Goal: Task Accomplishment & Management: Manage account settings

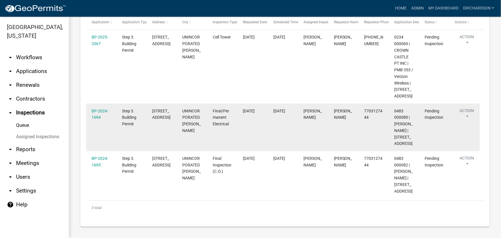
scroll to position [126, 0]
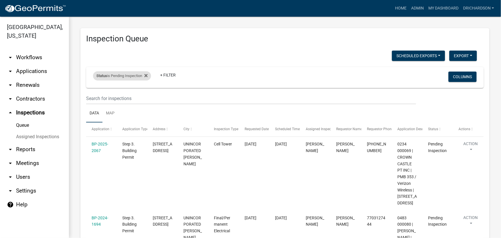
click at [128, 71] on div "Status is Pending Inspection" at bounding box center [122, 75] width 58 height 9
click at [130, 97] on select "Select an option Pending Schedule Pending Inspection Approved Denied Deleted Vo…" at bounding box center [122, 97] width 57 height 12
select select "0"
click at [94, 91] on select "Select an option Pending Schedule Pending Inspection Approved Denied Deleted Vo…" at bounding box center [122, 97] width 57 height 12
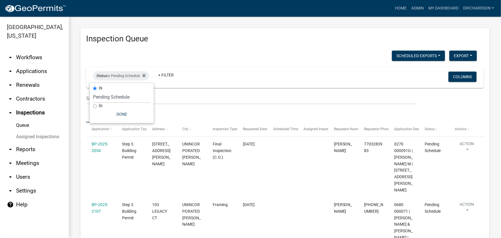
drag, startPoint x: 213, startPoint y: 55, endPoint x: 213, endPoint y: 68, distance: 13.0
click at [213, 55] on div "Scheduled Exports + Create New Daily Inspection List Export Excel Format (.xlsx…" at bounding box center [282, 57] width 400 height 12
click at [110, 112] on link "Map" at bounding box center [111, 113] width 16 height 18
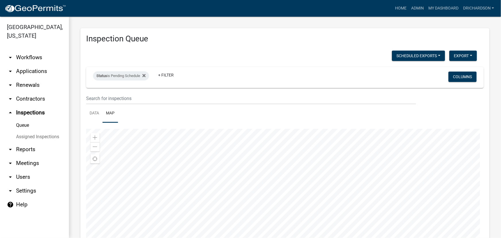
click at [260, 176] on div at bounding box center [285, 201] width 398 height 144
click at [258, 197] on div at bounding box center [285, 201] width 398 height 144
click at [249, 182] on div at bounding box center [285, 201] width 398 height 144
click at [281, 186] on div at bounding box center [285, 201] width 398 height 144
click at [308, 207] on div at bounding box center [285, 201] width 398 height 144
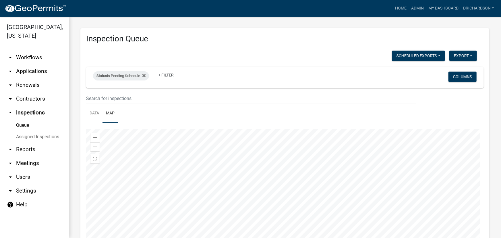
click at [286, 144] on div at bounding box center [285, 201] width 398 height 144
click at [322, 193] on div at bounding box center [285, 201] width 398 height 144
click at [282, 145] on div at bounding box center [285, 201] width 398 height 144
click at [271, 213] on div at bounding box center [285, 201] width 398 height 144
click at [261, 173] on div at bounding box center [285, 201] width 398 height 144
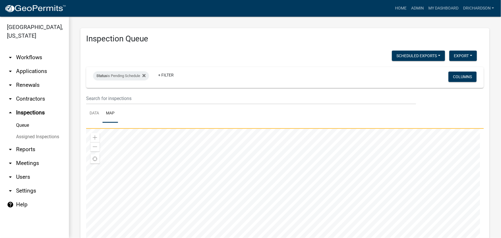
click at [215, 192] on div at bounding box center [285, 201] width 398 height 144
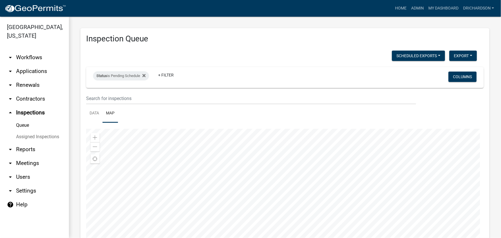
click at [233, 206] on div at bounding box center [285, 201] width 398 height 144
click at [224, 182] on div at bounding box center [285, 201] width 398 height 144
click at [294, 181] on div at bounding box center [285, 201] width 398 height 144
click at [325, 177] on div at bounding box center [285, 201] width 398 height 144
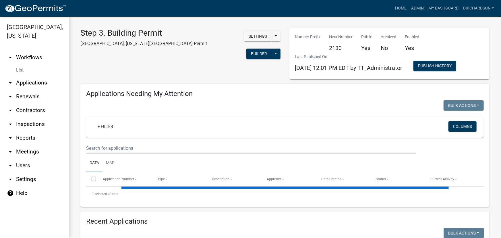
select select "1: 25"
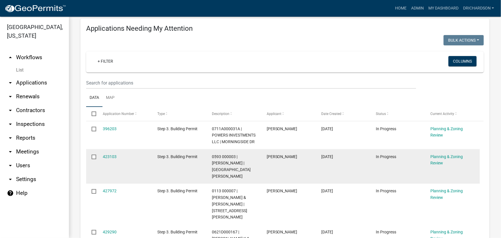
scroll to position [52, 0]
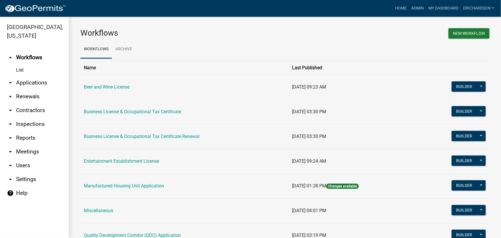
click at [32, 117] on link "arrow_drop_down Inspections" at bounding box center [34, 124] width 69 height 14
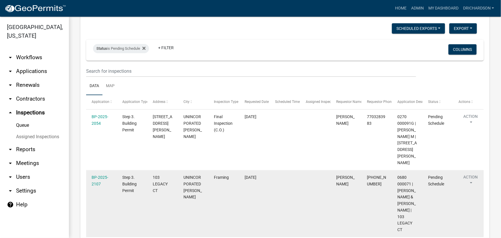
scroll to position [104, 0]
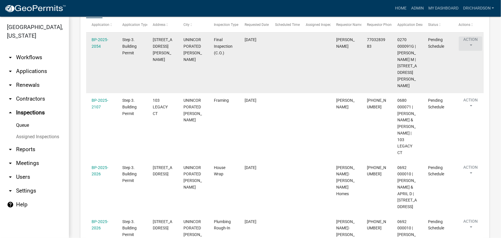
click at [470, 42] on button "Action" at bounding box center [471, 43] width 24 height 14
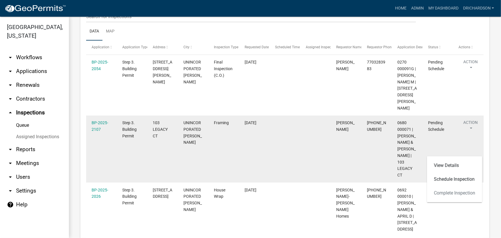
scroll to position [0, 0]
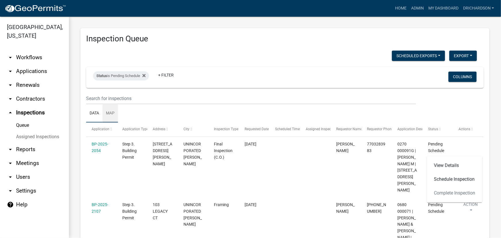
click at [111, 116] on link "Map" at bounding box center [111, 113] width 16 height 18
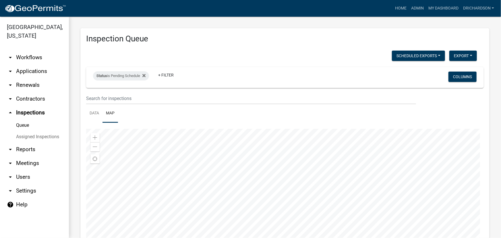
click at [270, 164] on div at bounding box center [285, 201] width 398 height 144
click at [315, 156] on div at bounding box center [285, 201] width 398 height 144
click at [240, 188] on div at bounding box center [285, 201] width 398 height 144
click at [278, 197] on div at bounding box center [285, 201] width 398 height 144
click at [273, 149] on div at bounding box center [285, 201] width 398 height 144
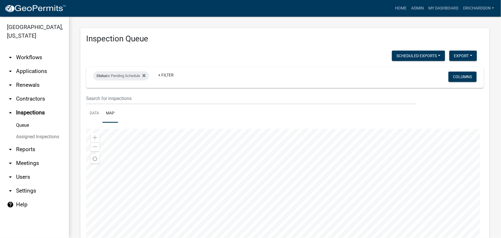
click at [271, 216] on div at bounding box center [285, 201] width 398 height 144
click at [250, 154] on div at bounding box center [285, 201] width 398 height 144
click at [303, 171] on div at bounding box center [285, 201] width 398 height 144
click at [278, 169] on div at bounding box center [285, 201] width 398 height 144
click at [286, 139] on div at bounding box center [285, 201] width 398 height 144
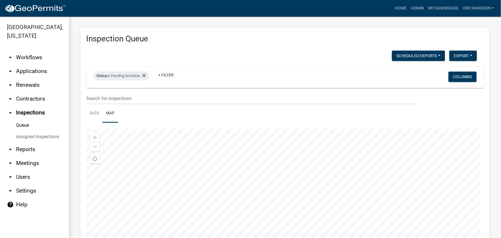
click at [326, 162] on div at bounding box center [285, 201] width 398 height 144
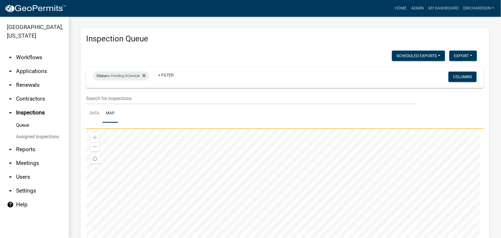
click at [302, 186] on div at bounding box center [285, 201] width 398 height 144
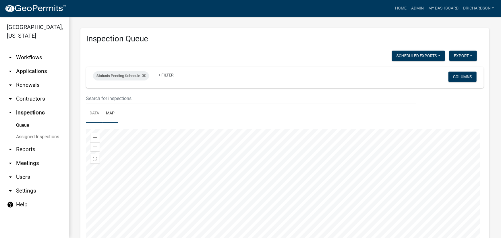
click at [96, 111] on link "Data" at bounding box center [94, 113] width 16 height 18
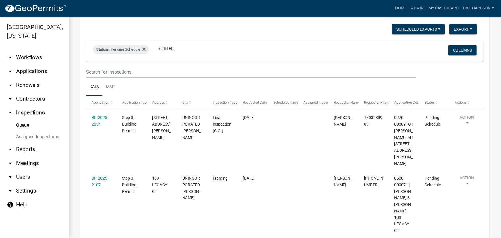
scroll to position [26, 0]
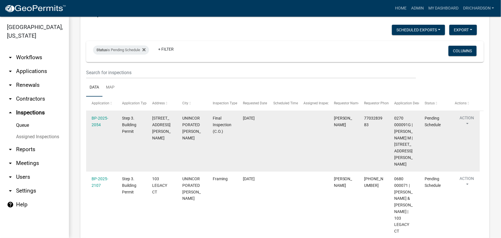
click at [470, 119] on button "Action" at bounding box center [467, 122] width 24 height 14
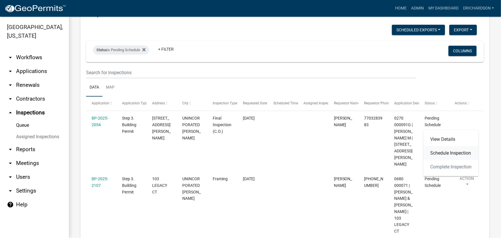
click at [452, 152] on link "Schedule Inspection" at bounding box center [451, 153] width 55 height 14
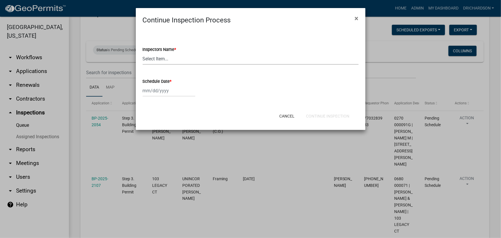
click at [165, 61] on select "Select Item... [PERSON_NAME] ([PERSON_NAME]) drichardson ([PERSON_NAME]) knorre…" at bounding box center [251, 59] width 216 height 12
select select "a5a5a9dc-14a5-4192-801a-4b6ec73e6000"
click at [143, 53] on select "Select Item... [PERSON_NAME] ([PERSON_NAME]) drichardson ([PERSON_NAME]) knorre…" at bounding box center [251, 59] width 216 height 12
click at [158, 91] on div at bounding box center [169, 91] width 53 height 12
select select "10"
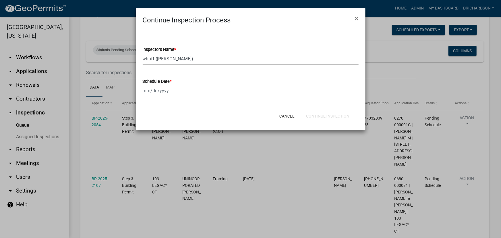
select select "2025"
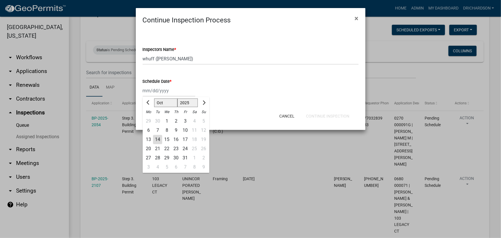
click at [157, 138] on div "14" at bounding box center [157, 139] width 9 height 9
type input "[DATE]"
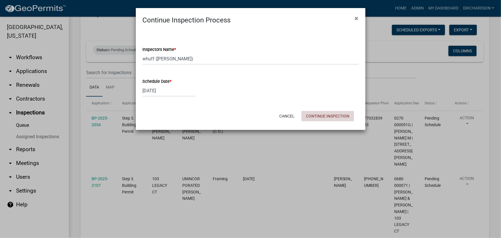
click at [314, 118] on button "Continue Inspection" at bounding box center [328, 116] width 53 height 10
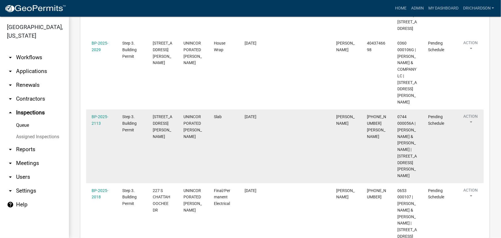
scroll to position [438, 0]
click at [468, 128] on button "Action" at bounding box center [471, 121] width 24 height 14
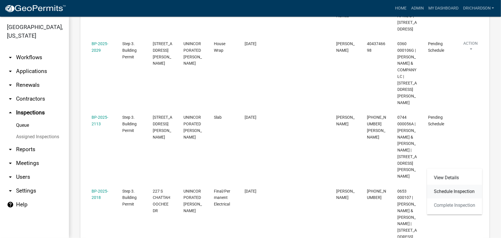
click at [441, 191] on link "Schedule Inspection" at bounding box center [455, 192] width 55 height 14
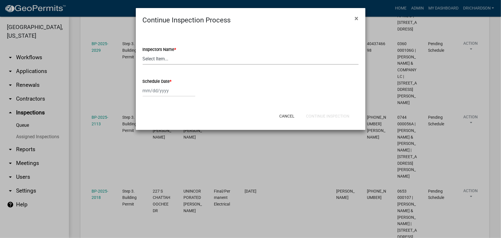
click at [158, 61] on select "Select Item... [PERSON_NAME] ([PERSON_NAME]) drichardson ([PERSON_NAME]) knorre…" at bounding box center [251, 59] width 216 height 12
select select "a5a5a9dc-14a5-4192-801a-4b6ec73e6000"
click at [143, 53] on select "Select Item... [PERSON_NAME] ([PERSON_NAME]) drichardson ([PERSON_NAME]) knorre…" at bounding box center [251, 59] width 216 height 12
select select "10"
select select "2025"
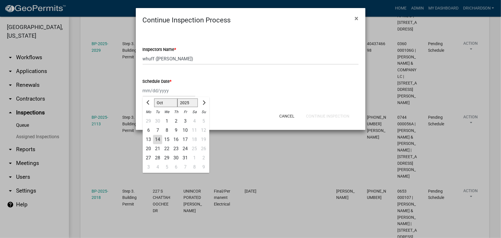
click at [155, 93] on div "Jan Feb Mar Apr May Jun Jul Aug Sep Oct Nov Dec 1525 1526 1527 1528 1529 1530 1…" at bounding box center [169, 91] width 53 height 12
click at [157, 140] on div "14" at bounding box center [157, 139] width 9 height 9
type input "[DATE]"
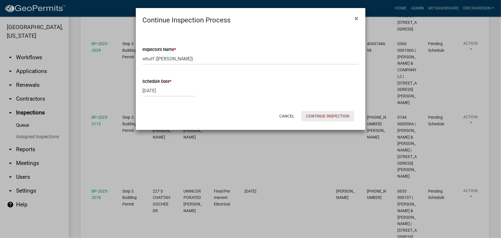
click at [314, 116] on button "Continue Inspection" at bounding box center [328, 116] width 53 height 10
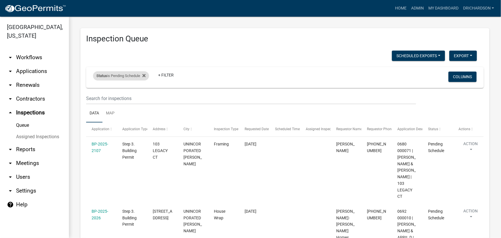
click at [118, 77] on div "Status is Pending Schedule" at bounding box center [121, 75] width 56 height 9
click at [122, 99] on select "Select an option Pending Schedule Pending Inspection Approved Denied Deleted Vo…" at bounding box center [121, 97] width 57 height 12
select select "1"
click at [94, 91] on select "Select an option Pending Schedule Pending Inspection Approved Denied Deleted Vo…" at bounding box center [121, 97] width 57 height 12
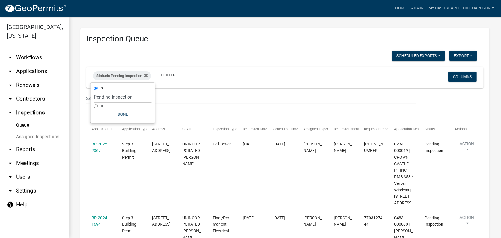
click at [215, 51] on div "Scheduled Exports + Create New Daily Inspection List Export Excel Format (.xlsx…" at bounding box center [282, 57] width 400 height 12
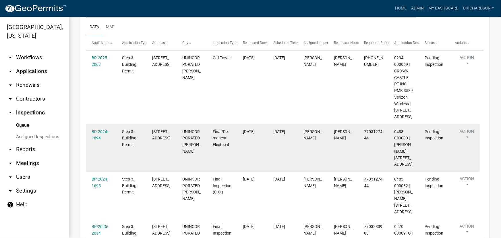
scroll to position [84, 0]
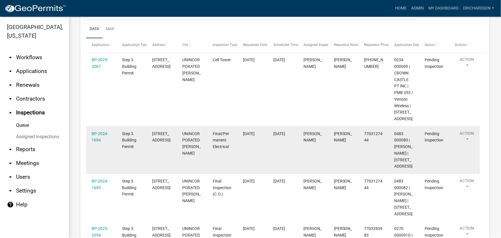
click at [461, 141] on button "Action" at bounding box center [467, 137] width 24 height 14
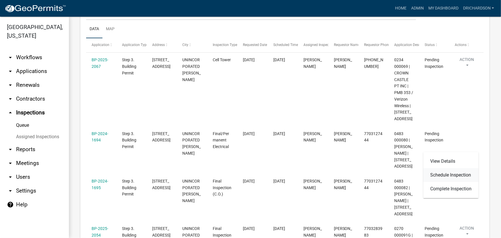
click at [457, 175] on link "Schedule Inspection" at bounding box center [451, 175] width 55 height 14
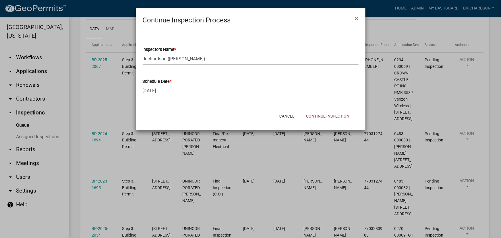
click at [183, 62] on select "Select Item... [PERSON_NAME] ([PERSON_NAME]) drichardson ([PERSON_NAME]) knorre…" at bounding box center [251, 59] width 216 height 12
select select "a5a5a9dc-14a5-4192-801a-4b6ec73e6000"
click at [143, 53] on select "Select Item... [PERSON_NAME] ([PERSON_NAME]) drichardson ([PERSON_NAME]) knorre…" at bounding box center [251, 59] width 216 height 12
click at [322, 114] on button "Continue Inspection" at bounding box center [328, 116] width 53 height 10
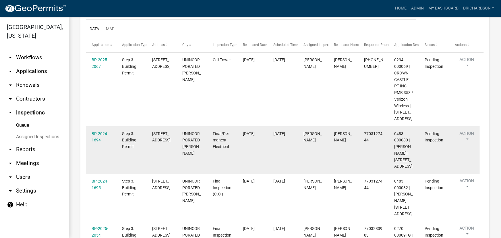
click at [469, 139] on button "Action" at bounding box center [467, 137] width 24 height 14
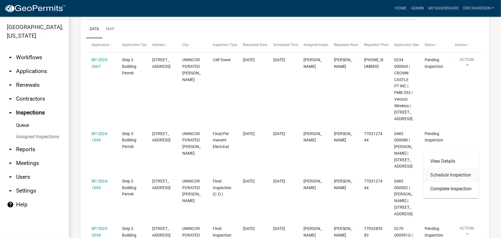
click at [454, 174] on link "Schedule Inspection" at bounding box center [451, 175] width 55 height 14
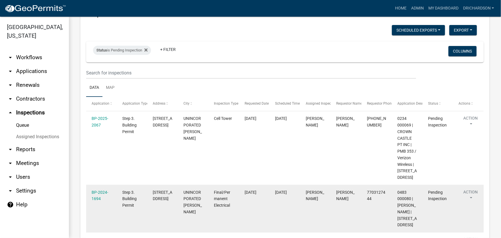
scroll to position [130, 0]
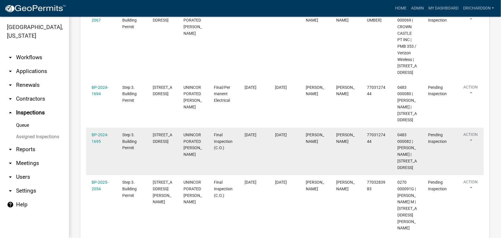
click at [471, 146] on button "Action" at bounding box center [471, 139] width 24 height 14
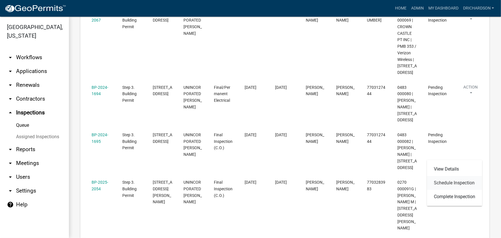
click at [459, 181] on link "Schedule Inspection" at bounding box center [455, 183] width 55 height 14
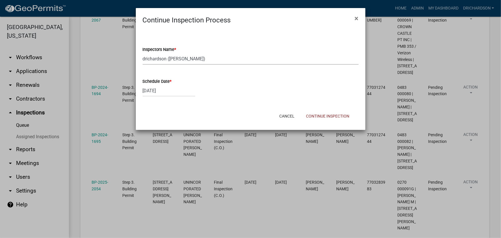
click at [172, 58] on select "Select Item... [PERSON_NAME] ([PERSON_NAME]) drichardson ([PERSON_NAME]) knorre…" at bounding box center [251, 59] width 216 height 12
select select "a5a5a9dc-14a5-4192-801a-4b6ec73e6000"
click at [143, 53] on select "Select Item... [PERSON_NAME] ([PERSON_NAME]) drichardson ([PERSON_NAME]) knorre…" at bounding box center [251, 59] width 216 height 12
click at [322, 114] on button "Continue Inspection" at bounding box center [328, 116] width 53 height 10
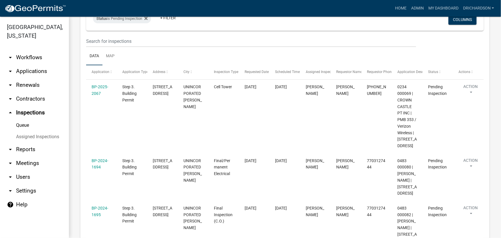
scroll to position [6, 0]
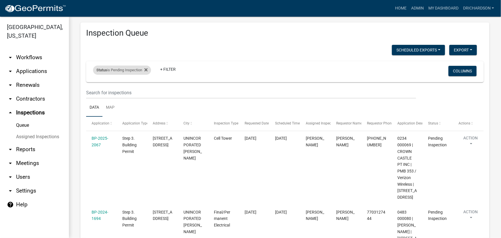
click at [121, 70] on div "Status is Pending Inspection" at bounding box center [122, 70] width 58 height 9
click at [129, 94] on select "Select an option Pending Schedule Pending Inspection Approved Denied Deleted Vo…" at bounding box center [122, 91] width 57 height 12
select select "0"
click at [94, 85] on select "Select an option Pending Schedule Pending Inspection Approved Denied Deleted Vo…" at bounding box center [122, 91] width 57 height 12
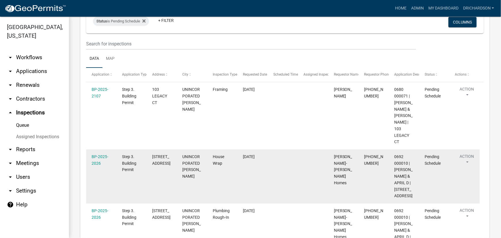
scroll to position [0, 0]
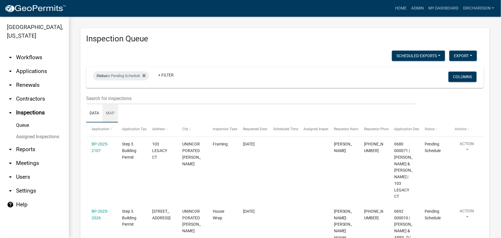
click at [109, 113] on link "Map" at bounding box center [111, 113] width 16 height 18
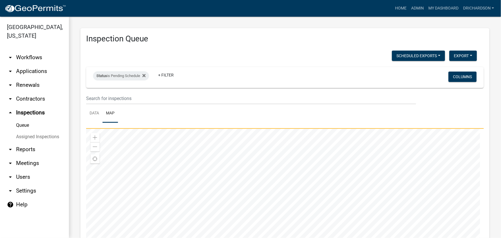
click at [310, 172] on div at bounding box center [285, 201] width 398 height 144
click at [252, 133] on div at bounding box center [285, 201] width 398 height 144
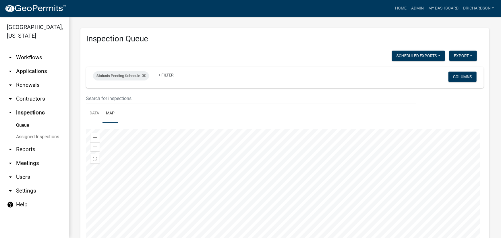
click at [273, 163] on div at bounding box center [285, 201] width 398 height 144
click at [328, 195] on div at bounding box center [285, 201] width 398 height 144
click at [97, 113] on link "Data" at bounding box center [94, 113] width 16 height 18
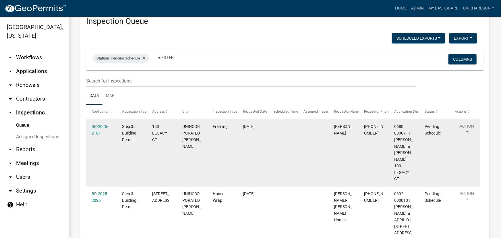
scroll to position [26, 0]
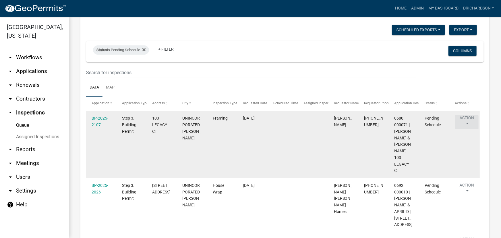
click at [467, 122] on button "Action" at bounding box center [467, 122] width 24 height 14
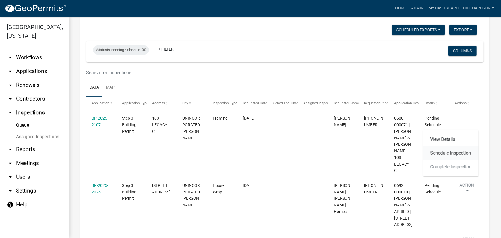
click at [449, 153] on link "Schedule Inspection" at bounding box center [451, 153] width 55 height 14
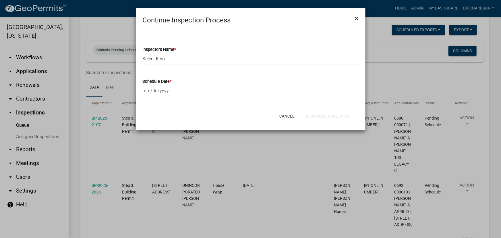
click at [357, 19] on span "×" at bounding box center [357, 18] width 4 height 8
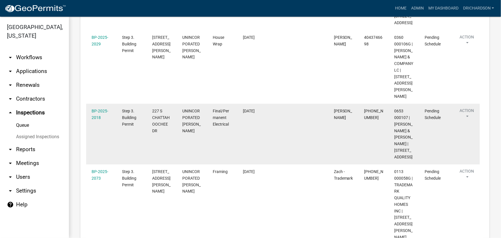
scroll to position [470, 0]
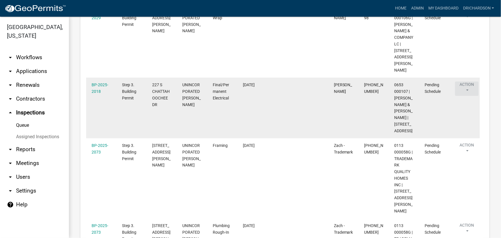
click at [468, 96] on button "Action" at bounding box center [467, 89] width 24 height 14
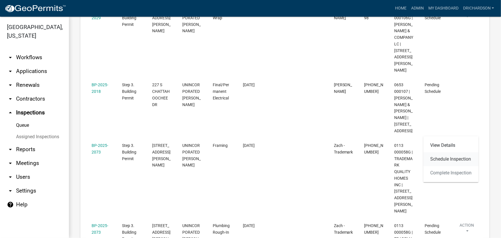
click at [448, 159] on link "Schedule Inspection" at bounding box center [451, 159] width 55 height 14
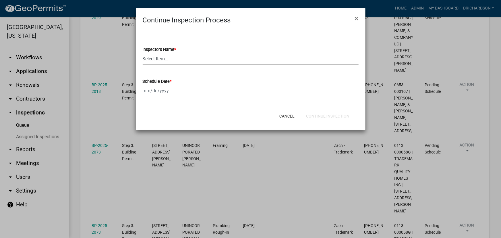
click at [171, 61] on select "Select Item... [PERSON_NAME] ([PERSON_NAME]) drichardson ([PERSON_NAME]) knorre…" at bounding box center [251, 59] width 216 height 12
select select "e20251c8-f858-4aed-a4a0-52e27fd5066e"
click at [143, 53] on select "Select Item... [PERSON_NAME] ([PERSON_NAME]) drichardson ([PERSON_NAME]) knorre…" at bounding box center [251, 59] width 216 height 12
click at [162, 91] on div at bounding box center [169, 91] width 53 height 12
select select "10"
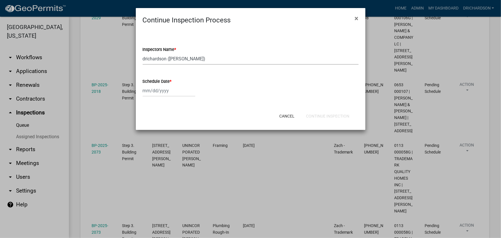
select select "2025"
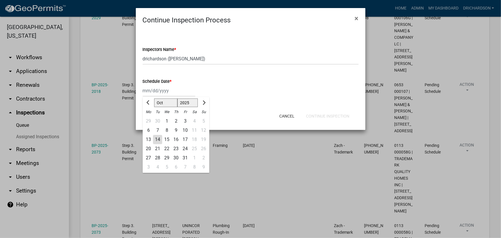
click at [157, 140] on div "14" at bounding box center [157, 139] width 9 height 9
type input "[DATE]"
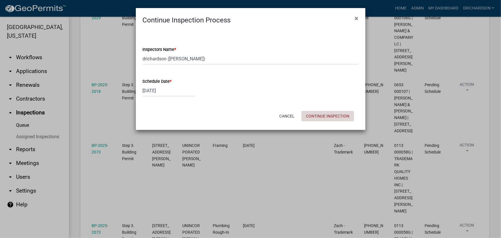
click at [319, 118] on button "Continue Inspection" at bounding box center [328, 116] width 53 height 10
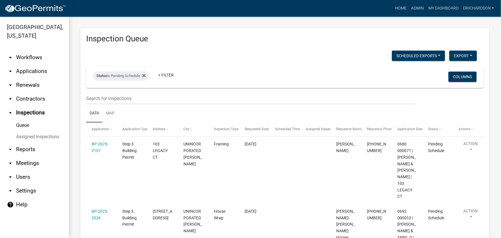
click at [254, 128] on span "Requested Date" at bounding box center [257, 129] width 24 height 4
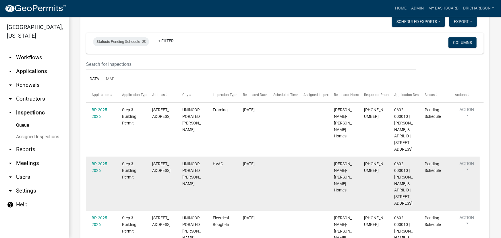
scroll to position [33, 0]
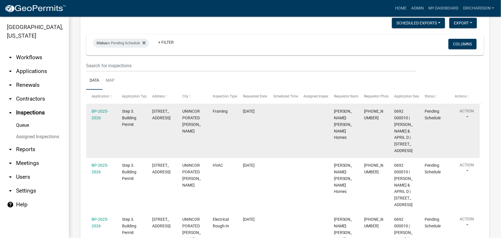
click at [470, 113] on button "Action" at bounding box center [467, 115] width 24 height 14
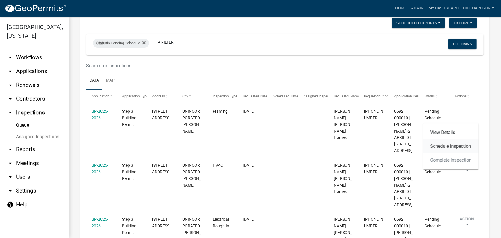
click at [448, 149] on link "Schedule Inspection" at bounding box center [451, 146] width 55 height 14
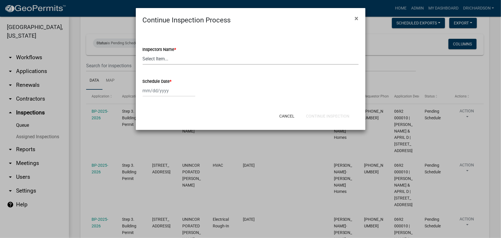
click at [163, 60] on select "Select Item... [PERSON_NAME] ([PERSON_NAME]) drichardson ([PERSON_NAME]) knorre…" at bounding box center [251, 59] width 216 height 12
select select "e20251c8-f858-4aed-a4a0-52e27fd5066e"
click at [143, 53] on select "Select Item... [PERSON_NAME] ([PERSON_NAME]) drichardson ([PERSON_NAME]) knorre…" at bounding box center [251, 59] width 216 height 12
click at [165, 92] on div at bounding box center [169, 91] width 53 height 12
select select "10"
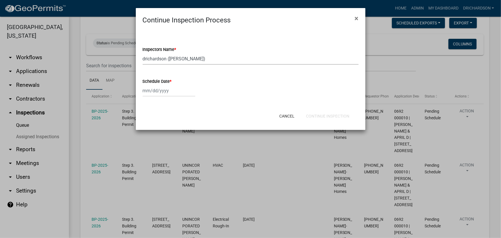
select select "2025"
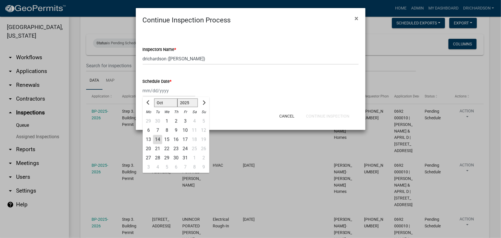
click at [158, 140] on div "14" at bounding box center [157, 139] width 9 height 9
type input "[DATE]"
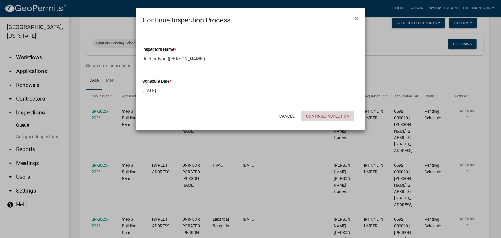
click at [325, 115] on button "Continue Inspection" at bounding box center [328, 116] width 53 height 10
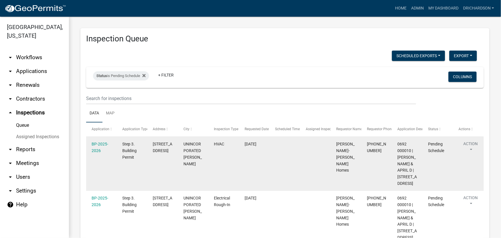
click at [471, 144] on button "Action" at bounding box center [471, 148] width 24 height 14
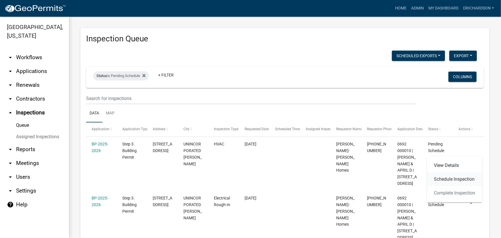
click at [451, 177] on link "Schedule Inspection" at bounding box center [455, 179] width 55 height 14
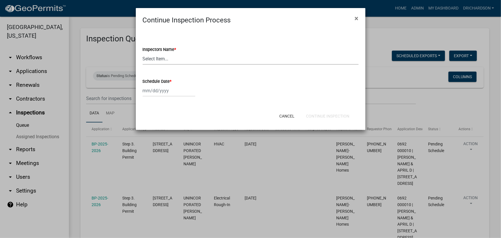
click at [146, 61] on select "Select Item... [PERSON_NAME] ([PERSON_NAME]) drichardson ([PERSON_NAME]) knorre…" at bounding box center [251, 59] width 216 height 12
select select "e20251c8-f858-4aed-a4a0-52e27fd5066e"
click at [143, 53] on select "Select Item... [PERSON_NAME] ([PERSON_NAME]) drichardson ([PERSON_NAME]) knorre…" at bounding box center [251, 59] width 216 height 12
select select "10"
select select "2025"
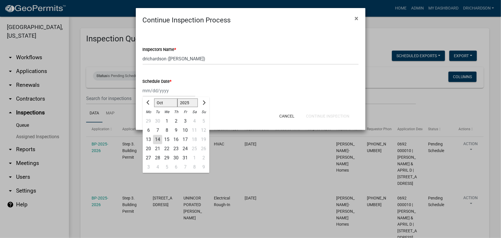
drag, startPoint x: 157, startPoint y: 93, endPoint x: 158, endPoint y: 103, distance: 9.8
click at [157, 93] on div "[PERSON_NAME] Feb Mar Apr [PERSON_NAME][DATE] Oct Nov [DATE] 1526 1527 1528 152…" at bounding box center [169, 91] width 53 height 12
click at [159, 139] on div "14" at bounding box center [157, 139] width 9 height 9
type input "[DATE]"
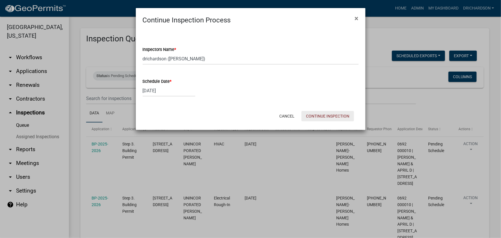
click at [314, 117] on button "Continue Inspection" at bounding box center [328, 116] width 53 height 10
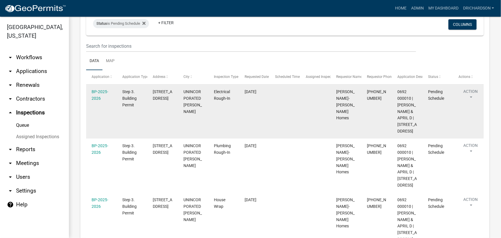
scroll to position [52, 0]
click at [474, 93] on button "Action" at bounding box center [471, 96] width 24 height 14
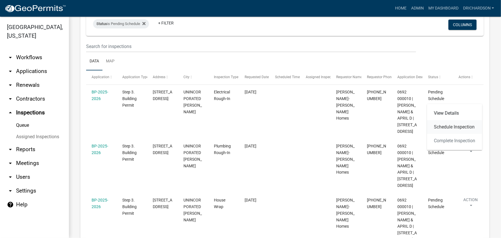
click at [449, 126] on link "Schedule Inspection" at bounding box center [455, 127] width 55 height 14
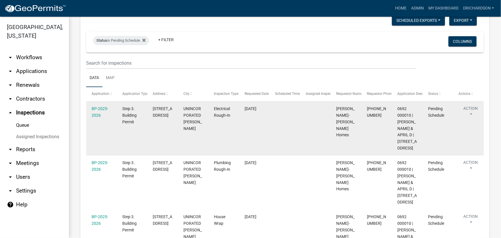
scroll to position [26, 0]
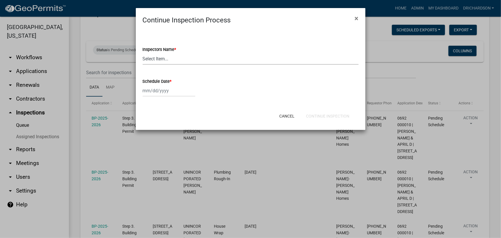
click at [171, 62] on select "Select Item... [PERSON_NAME] ([PERSON_NAME]) drichardson ([PERSON_NAME]) knorre…" at bounding box center [251, 59] width 216 height 12
select select "e20251c8-f858-4aed-a4a0-52e27fd5066e"
click at [143, 53] on select "Select Item... [PERSON_NAME] ([PERSON_NAME]) drichardson ([PERSON_NAME]) knorre…" at bounding box center [251, 59] width 216 height 12
select select "10"
select select "2025"
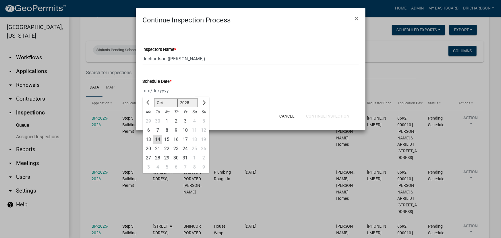
drag, startPoint x: 161, startPoint y: 93, endPoint x: 163, endPoint y: 97, distance: 3.5
click at [161, 93] on div "Jan Feb Mar Apr May Jun Jul Aug Sep Oct Nov Dec 1525 1526 1527 1528 1529 1530 1…" at bounding box center [169, 91] width 53 height 12
click at [157, 140] on div "14" at bounding box center [157, 139] width 9 height 9
type input "[DATE]"
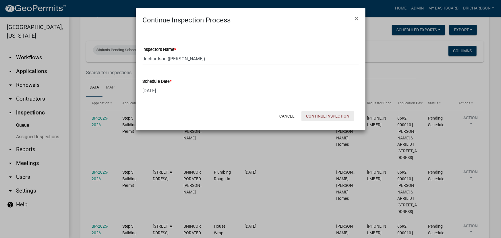
click at [312, 117] on button "Continue Inspection" at bounding box center [328, 116] width 53 height 10
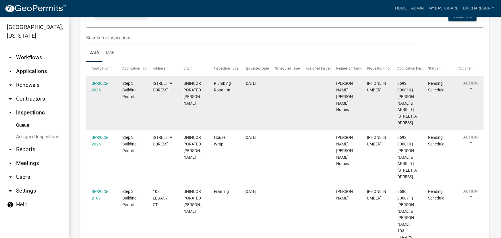
scroll to position [52, 0]
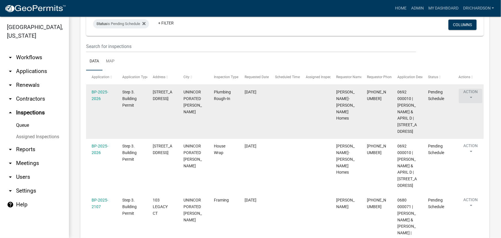
click at [470, 92] on button "Action" at bounding box center [471, 96] width 24 height 14
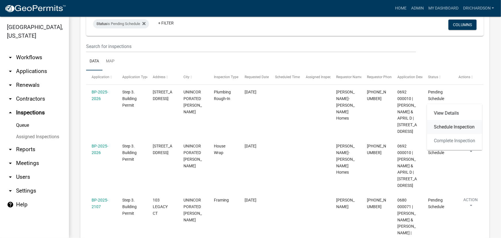
click at [451, 125] on link "Schedule Inspection" at bounding box center [455, 127] width 55 height 14
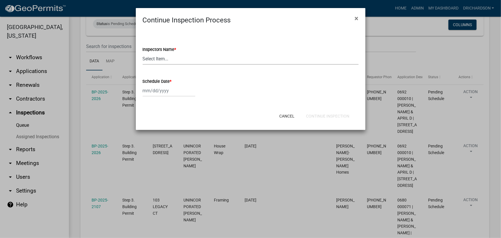
click at [151, 58] on select "Select Item... [PERSON_NAME] ([PERSON_NAME]) drichardson ([PERSON_NAME]) knorre…" at bounding box center [251, 59] width 216 height 12
select select "e20251c8-f858-4aed-a4a0-52e27fd5066e"
click at [143, 53] on select "Select Item... [PERSON_NAME] ([PERSON_NAME]) drichardson ([PERSON_NAME]) knorre…" at bounding box center [251, 59] width 216 height 12
click at [153, 93] on div at bounding box center [169, 91] width 53 height 12
select select "10"
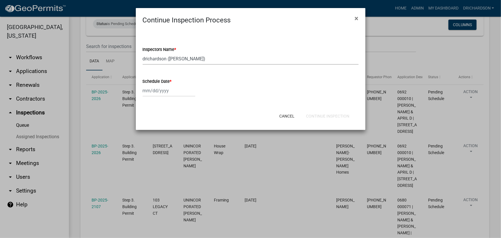
select select "2025"
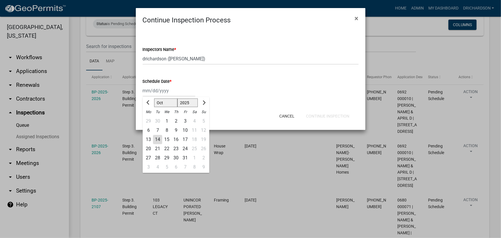
click at [157, 138] on div "14" at bounding box center [157, 139] width 9 height 9
type input "[DATE]"
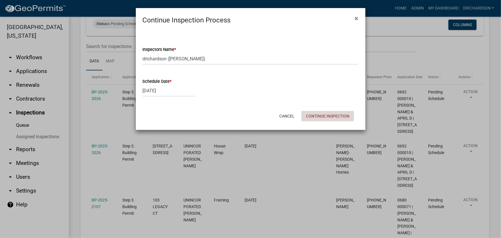
click at [310, 112] on button "Continue Inspection" at bounding box center [328, 116] width 53 height 10
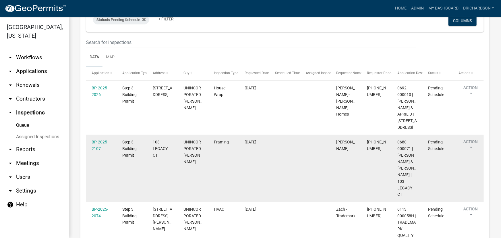
scroll to position [78, 0]
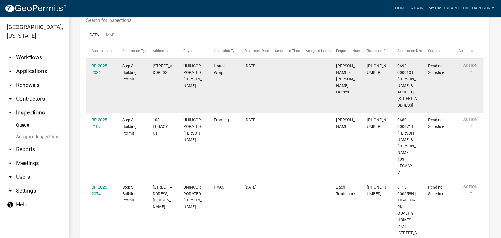
click at [465, 66] on button "Action" at bounding box center [471, 70] width 24 height 14
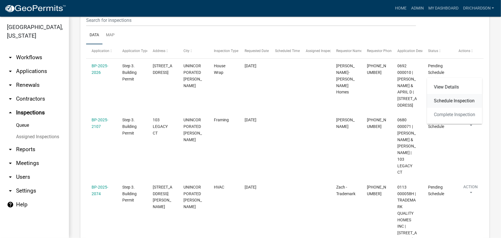
click at [458, 101] on link "Schedule Inspection" at bounding box center [455, 101] width 55 height 14
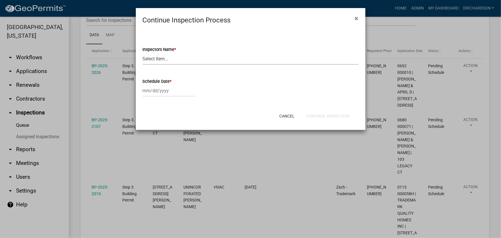
click at [168, 58] on select "Select Item... [PERSON_NAME] ([PERSON_NAME]) drichardson ([PERSON_NAME]) knorre…" at bounding box center [251, 59] width 216 height 12
select select "e20251c8-f858-4aed-a4a0-52e27fd5066e"
click at [143, 53] on select "Select Item... [PERSON_NAME] ([PERSON_NAME]) drichardson ([PERSON_NAME]) knorre…" at bounding box center [251, 59] width 216 height 12
click at [163, 88] on div at bounding box center [169, 91] width 53 height 12
select select "10"
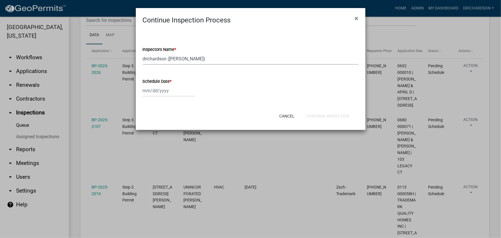
select select "2025"
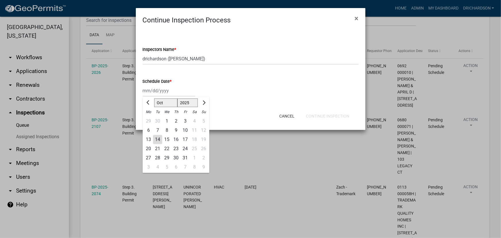
click at [159, 139] on div "14" at bounding box center [157, 139] width 9 height 9
type input "[DATE]"
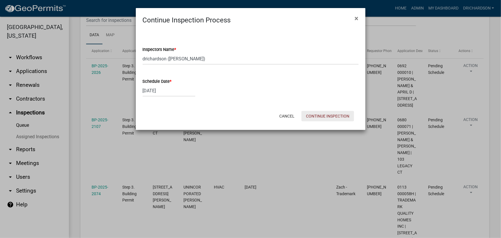
click at [315, 114] on button "Continue Inspection" at bounding box center [328, 116] width 53 height 10
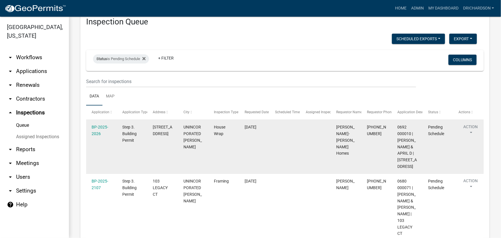
scroll to position [26, 0]
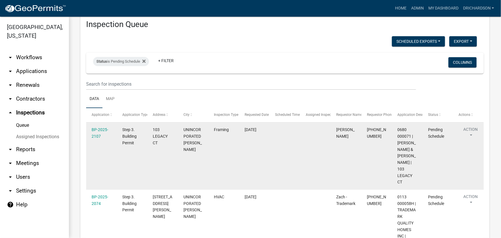
scroll to position [26, 0]
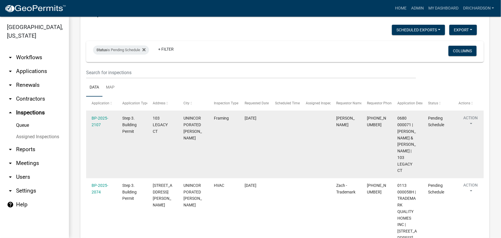
click at [470, 122] on button "Action" at bounding box center [471, 122] width 24 height 14
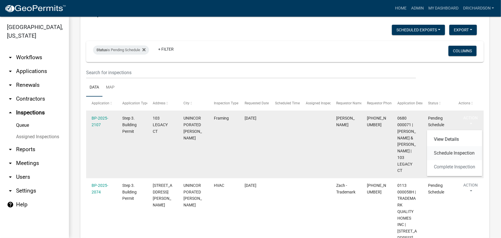
drag, startPoint x: 454, startPoint y: 154, endPoint x: 448, endPoint y: 154, distance: 6.0
click at [454, 154] on link "Schedule Inspection" at bounding box center [455, 153] width 55 height 14
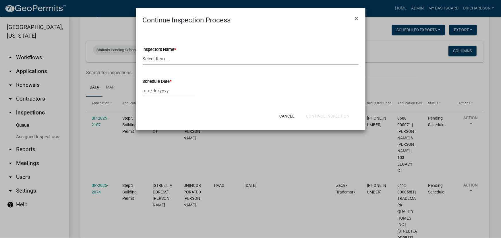
click at [161, 60] on select "Select Item... [PERSON_NAME] ([PERSON_NAME]) drichardson ([PERSON_NAME]) knorre…" at bounding box center [251, 59] width 216 height 12
select select "e20251c8-f858-4aed-a4a0-52e27fd5066e"
click at [143, 53] on select "Select Item... [PERSON_NAME] ([PERSON_NAME]) drichardson ([PERSON_NAME]) knorre…" at bounding box center [251, 59] width 216 height 12
select select "10"
select select "2025"
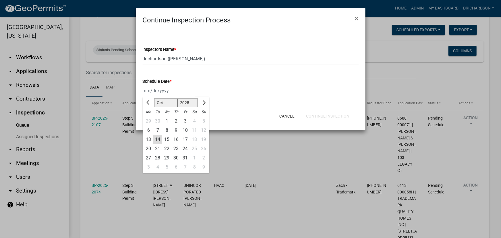
click at [158, 93] on div "Jan Feb Mar Apr May Jun Jul Aug Sep Oct Nov Dec 1525 1526 1527 1528 1529 1530 1…" at bounding box center [169, 91] width 53 height 12
click at [156, 139] on div "14" at bounding box center [157, 139] width 9 height 9
type input "[DATE]"
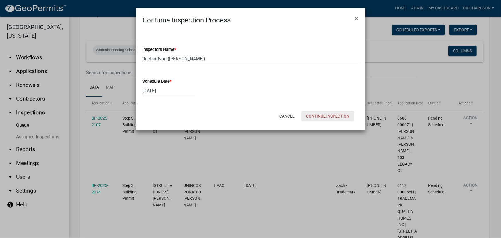
click at [319, 117] on button "Continue Inspection" at bounding box center [328, 116] width 53 height 10
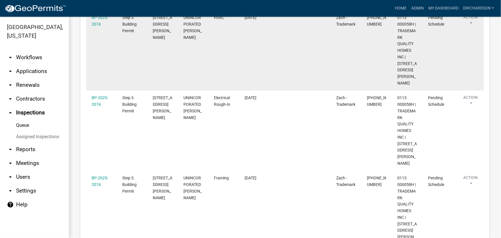
scroll to position [26, 0]
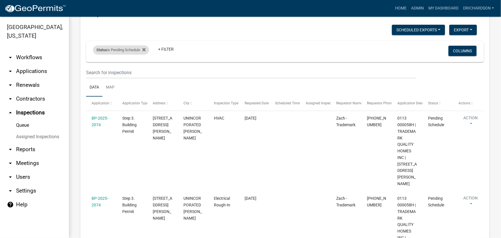
click at [129, 51] on div "Status is Pending Schedule" at bounding box center [121, 49] width 56 height 9
click at [120, 71] on select "Select an option Pending Schedule Pending Inspection Approved Denied Deleted Vo…" at bounding box center [121, 71] width 57 height 12
select select "1"
click at [94, 65] on select "Select an option Pending Schedule Pending Inspection Approved Denied Deleted Vo…" at bounding box center [121, 71] width 57 height 12
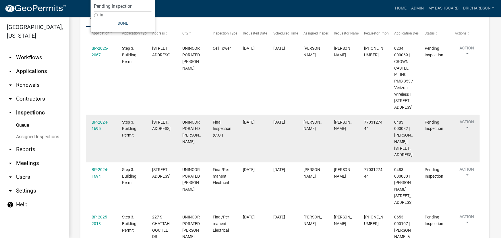
scroll to position [104, 0]
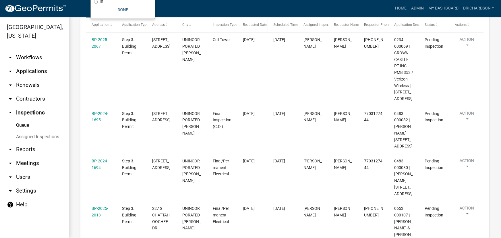
click at [252, 27] on div "Requested Date" at bounding box center [252, 25] width 19 height 6
click at [255, 24] on span "Requested Date" at bounding box center [255, 25] width 24 height 4
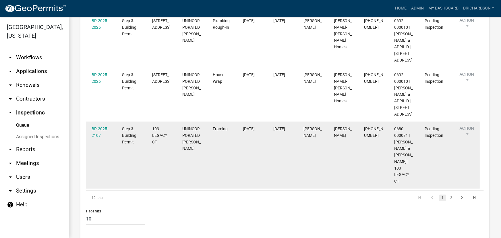
scroll to position [627, 0]
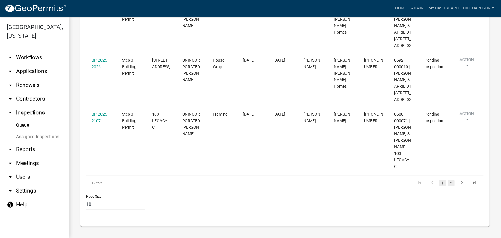
click at [448, 185] on link "2" at bounding box center [451, 183] width 7 height 6
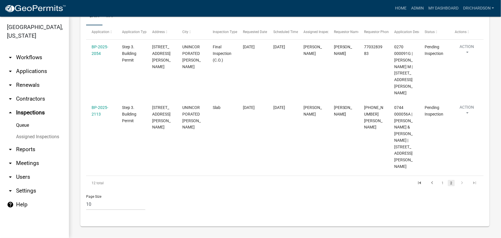
scroll to position [77, 0]
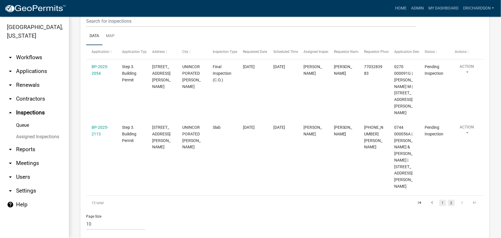
click at [441, 200] on link "1" at bounding box center [443, 203] width 7 height 6
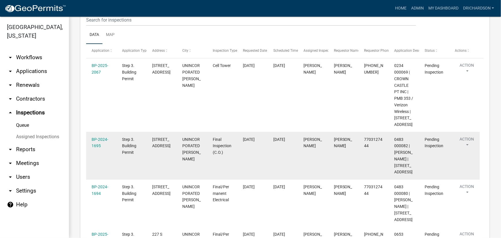
scroll to position [52, 0]
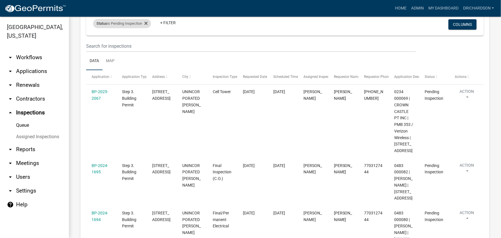
click at [129, 25] on div "Status is Pending Inspection" at bounding box center [122, 23] width 58 height 9
click at [128, 45] on select "Select an option Pending Schedule Pending Inspection Approved Denied Deleted Vo…" at bounding box center [122, 45] width 57 height 12
select select "0"
click at [94, 39] on select "Select an option Pending Schedule Pending Inspection Approved Denied Deleted Vo…" at bounding box center [122, 45] width 57 height 12
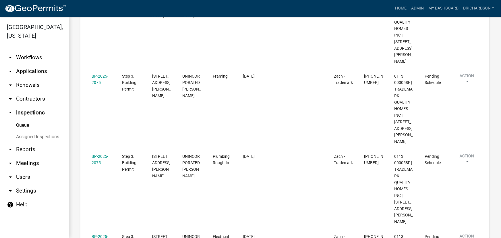
scroll to position [634, 0]
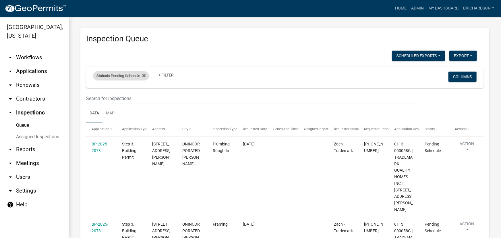
click at [120, 73] on div "Status is Pending Schedule" at bounding box center [121, 75] width 56 height 9
click at [121, 94] on select "Select an option Pending Schedule Pending Inspection Approved Denied Deleted Vo…" at bounding box center [121, 97] width 57 height 12
select select "1"
click at [94, 91] on select "Select an option Pending Schedule Pending Inspection Approved Denied Deleted Vo…" at bounding box center [121, 97] width 57 height 12
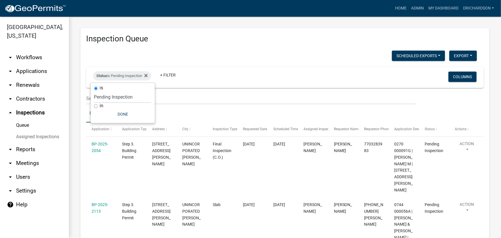
click at [231, 50] on div "Inspection Queue Scheduled Exports + Create New Daily Inspection List Export Ex…" at bounding box center [284, 175] width 409 height 295
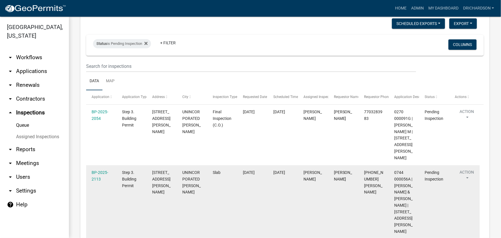
scroll to position [77, 0]
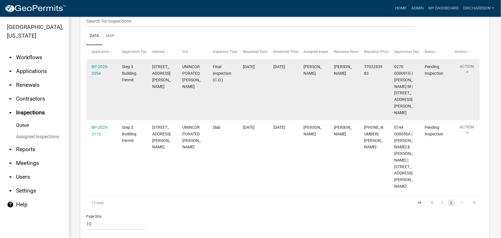
click at [465, 68] on button "Action" at bounding box center [467, 70] width 24 height 14
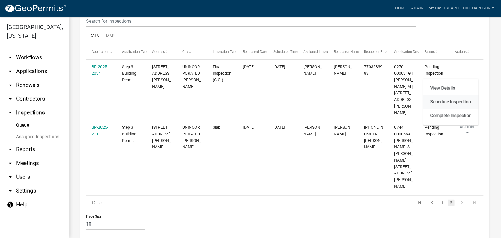
click at [453, 101] on link "Schedule Inspection" at bounding box center [451, 102] width 55 height 14
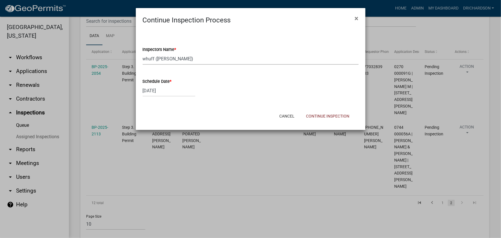
click at [173, 59] on select "Select Item... [PERSON_NAME] ([PERSON_NAME]) drichardson ([PERSON_NAME]) knorre…" at bounding box center [251, 59] width 216 height 12
select select "e20251c8-f858-4aed-a4a0-52e27fd5066e"
click at [143, 53] on select "Select Item... [PERSON_NAME] ([PERSON_NAME]) drichardson ([PERSON_NAME]) knorre…" at bounding box center [251, 59] width 216 height 12
click at [322, 112] on button "Continue Inspection" at bounding box center [328, 116] width 53 height 10
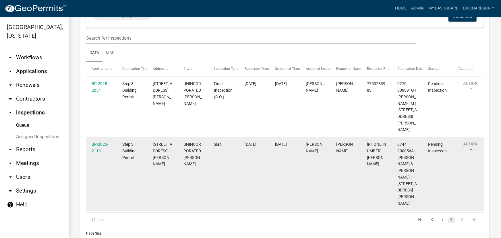
scroll to position [77, 0]
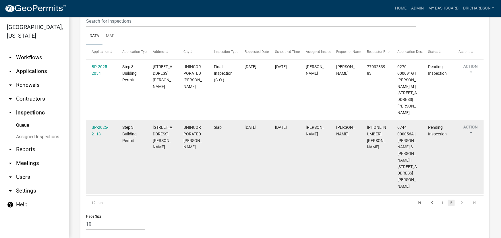
click at [469, 124] on button "Action" at bounding box center [471, 131] width 24 height 14
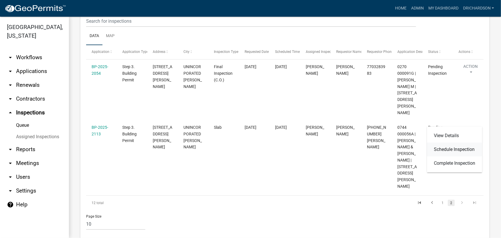
click at [447, 151] on link "Schedule Inspection" at bounding box center [455, 150] width 55 height 14
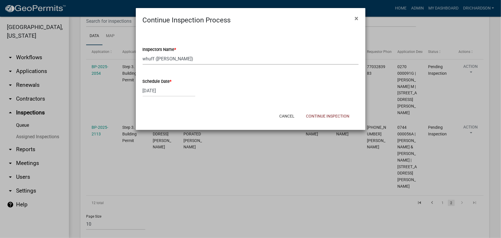
click at [169, 62] on select "Select Item... [PERSON_NAME] ([PERSON_NAME]) drichardson ([PERSON_NAME]) knorre…" at bounding box center [251, 59] width 216 height 12
select select "e20251c8-f858-4aed-a4a0-52e27fd5066e"
click at [143, 53] on select "Select Item... [PERSON_NAME] ([PERSON_NAME]) drichardson ([PERSON_NAME]) knorre…" at bounding box center [251, 59] width 216 height 12
click at [319, 117] on button "Continue Inspection" at bounding box center [328, 116] width 53 height 10
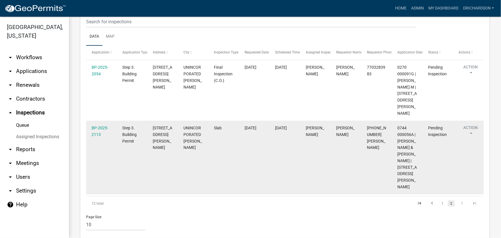
scroll to position [77, 0]
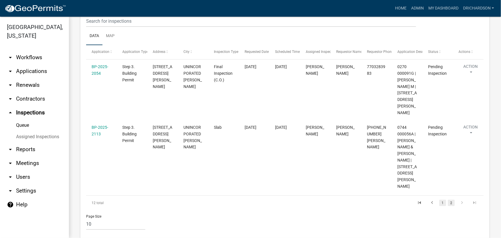
click at [440, 200] on link "1" at bounding box center [443, 203] width 7 height 6
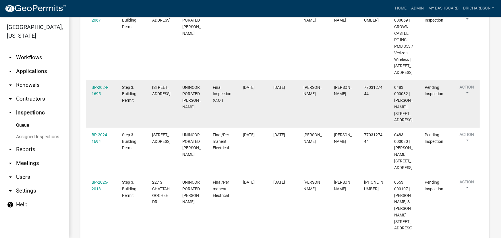
scroll to position [131, 0]
click at [465, 93] on button "Action" at bounding box center [467, 91] width 24 height 14
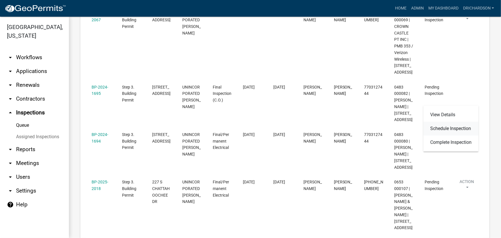
click at [457, 130] on link "Schedule Inspection" at bounding box center [451, 129] width 55 height 14
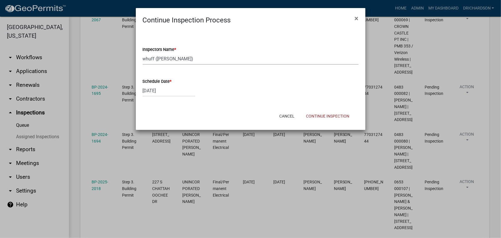
click at [159, 61] on select "Select Item... [PERSON_NAME] ([PERSON_NAME]) drichardson ([PERSON_NAME]) knorre…" at bounding box center [251, 59] width 216 height 12
select select "e20251c8-f858-4aed-a4a0-52e27fd5066e"
click at [143, 53] on select "Select Item... [PERSON_NAME] ([PERSON_NAME]) drichardson ([PERSON_NAME]) knorre…" at bounding box center [251, 59] width 216 height 12
click at [313, 115] on button "Continue Inspection" at bounding box center [328, 116] width 53 height 10
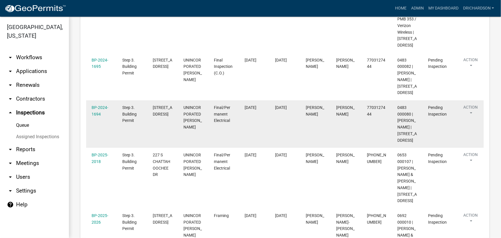
scroll to position [157, 0]
click at [475, 120] on button "Action" at bounding box center [471, 112] width 24 height 14
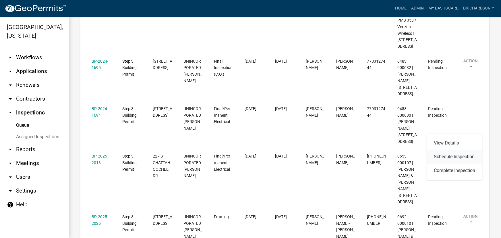
click at [463, 161] on link "Schedule Inspection" at bounding box center [455, 157] width 55 height 14
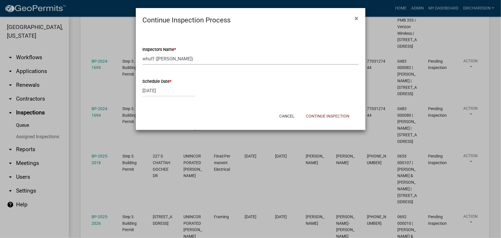
click at [159, 58] on select "Select Item... whuff (William Huff) drichardson (Douglas Richardson) knorred (K…" at bounding box center [251, 59] width 216 height 12
select select "e20251c8-f858-4aed-a4a0-52e27fd5066e"
click at [143, 53] on select "Select Item... whuff (William Huff) drichardson (Douglas Richardson) knorred (K…" at bounding box center [251, 59] width 216 height 12
click at [318, 114] on button "Continue Inspection" at bounding box center [328, 116] width 53 height 10
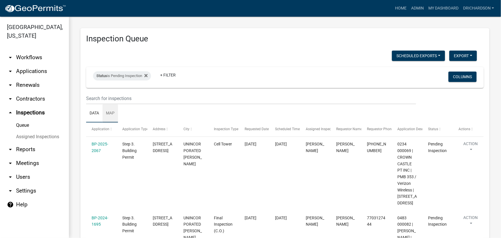
click at [112, 112] on link "Map" at bounding box center [111, 113] width 16 height 18
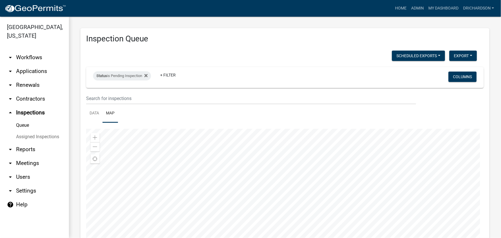
click at [307, 180] on div at bounding box center [285, 201] width 398 height 144
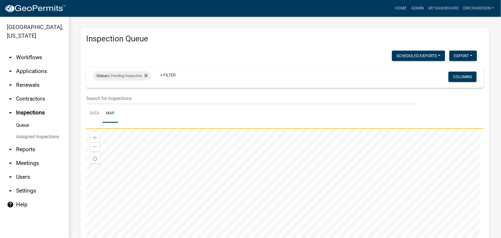
click at [323, 157] on div at bounding box center [285, 201] width 398 height 144
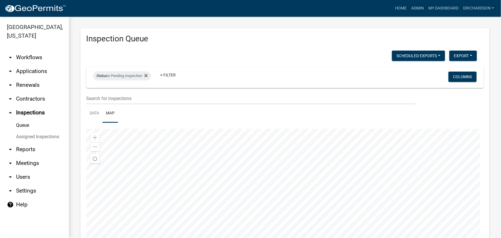
click at [318, 184] on div at bounding box center [285, 201] width 398 height 144
click at [313, 171] on div at bounding box center [285, 201] width 398 height 144
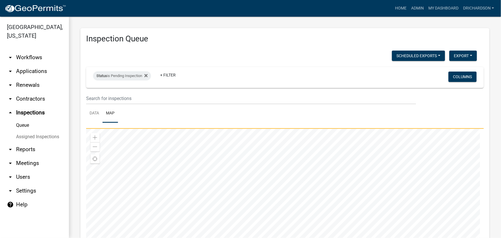
click at [291, 176] on div at bounding box center [285, 201] width 398 height 144
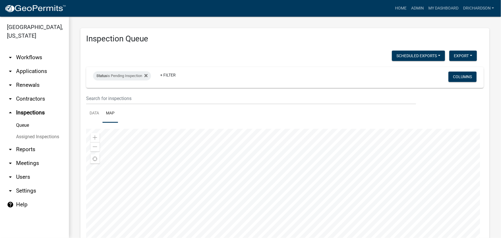
click at [286, 183] on div at bounding box center [285, 201] width 398 height 144
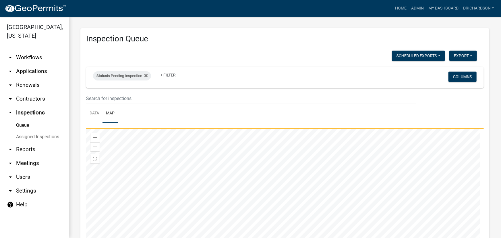
click at [256, 184] on div at bounding box center [285, 201] width 398 height 144
click at [312, 184] on div at bounding box center [285, 201] width 398 height 144
click at [284, 129] on div at bounding box center [285, 201] width 398 height 144
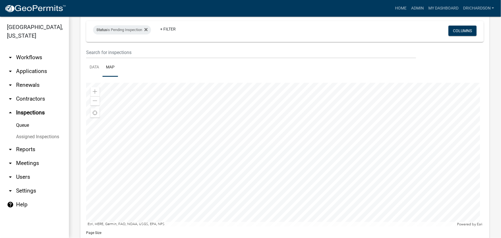
scroll to position [82, 0]
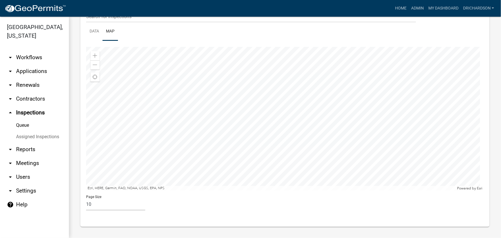
click at [98, 207] on select "10 25 50 100" at bounding box center [115, 205] width 59 height 12
select select "1: 25"
click at [86, 199] on select "10 25 50 100" at bounding box center [115, 205] width 59 height 12
click at [272, 190] on div at bounding box center [285, 119] width 398 height 144
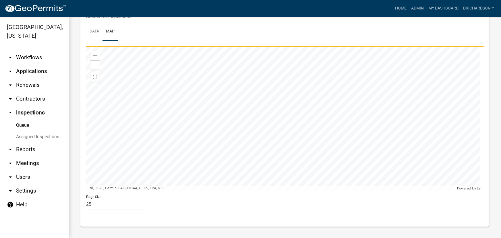
click at [251, 190] on div at bounding box center [285, 119] width 398 height 144
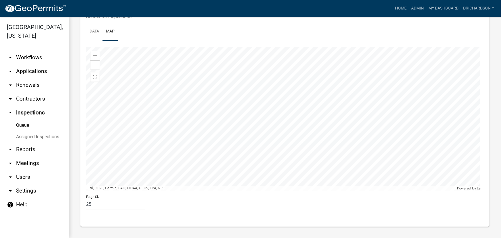
click at [227, 140] on div at bounding box center [285, 119] width 398 height 144
click at [261, 92] on div at bounding box center [285, 119] width 398 height 144
click at [301, 115] on div at bounding box center [285, 119] width 398 height 144
click at [287, 145] on div at bounding box center [285, 119] width 398 height 144
